Goal: Information Seeking & Learning: Learn about a topic

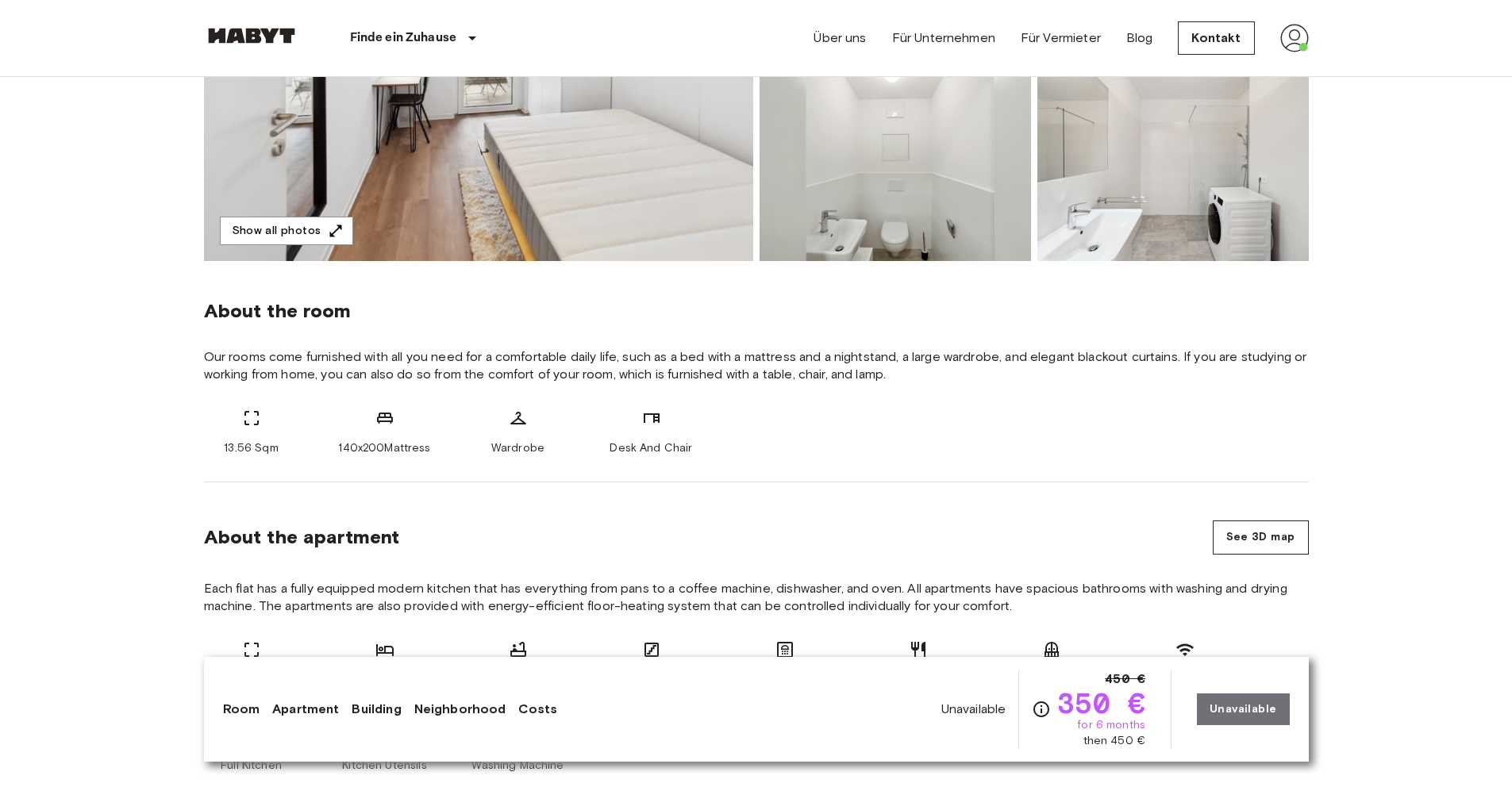
scroll to position [529, 0]
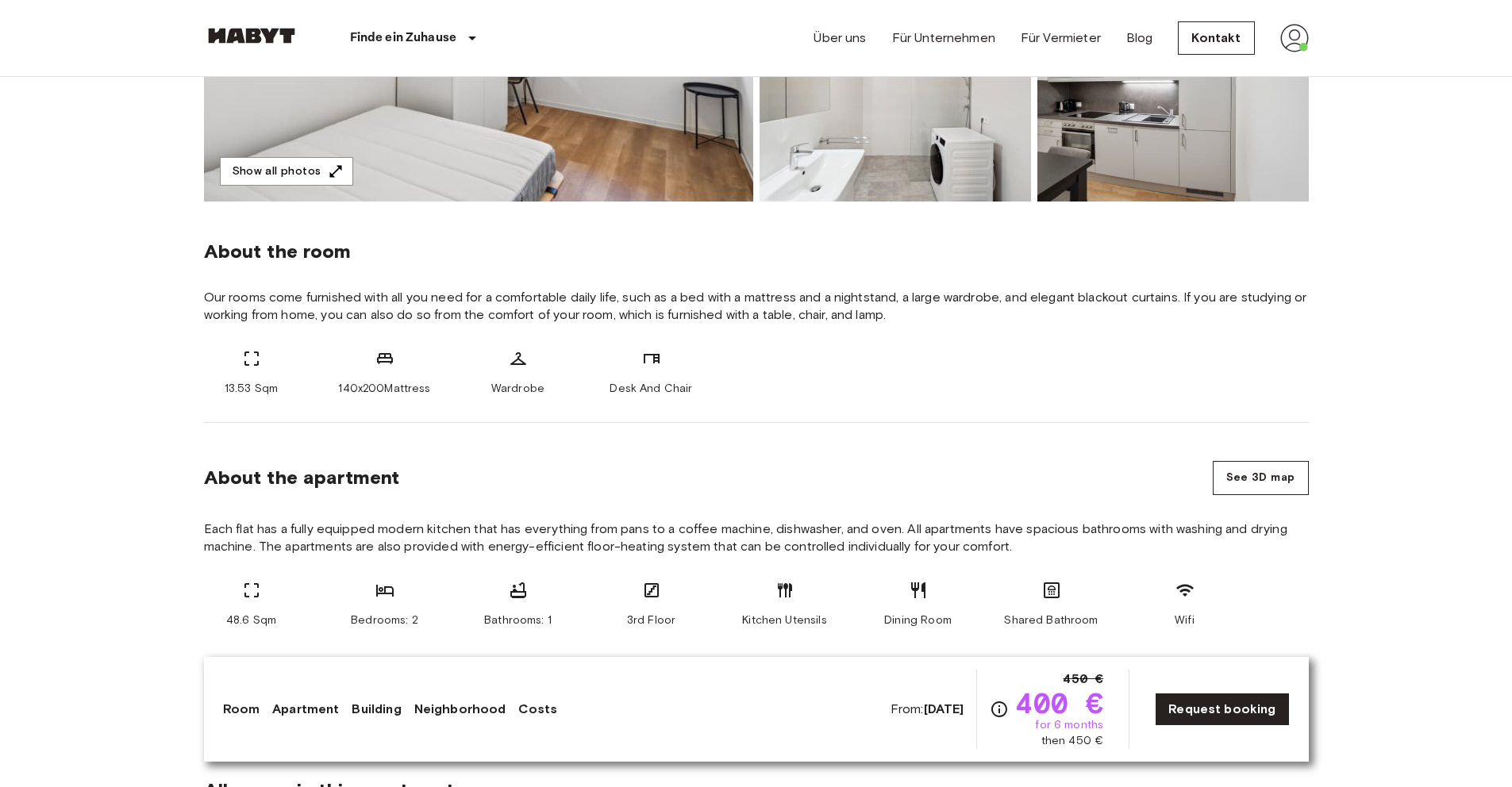
scroll to position [443, 0]
